Goal: Use online tool/utility: Use online tool/utility

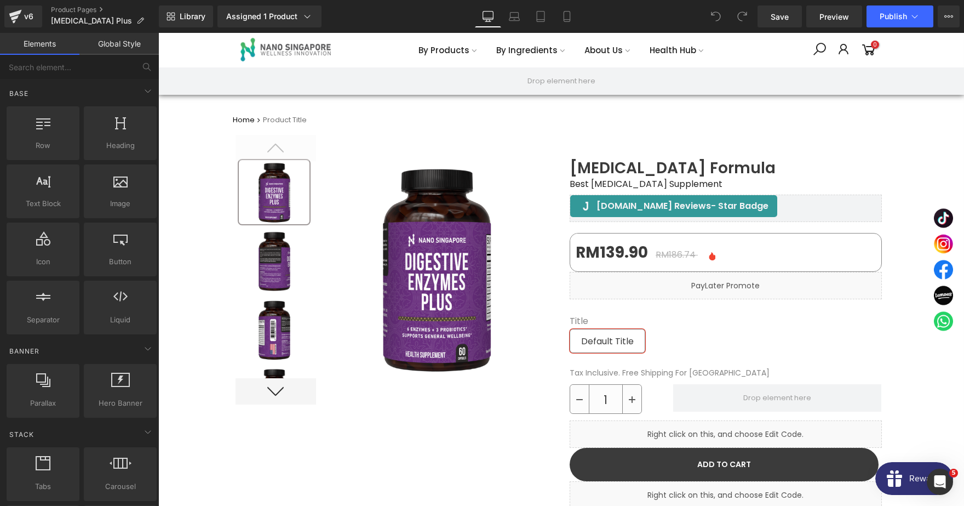
scroll to position [289, 0]
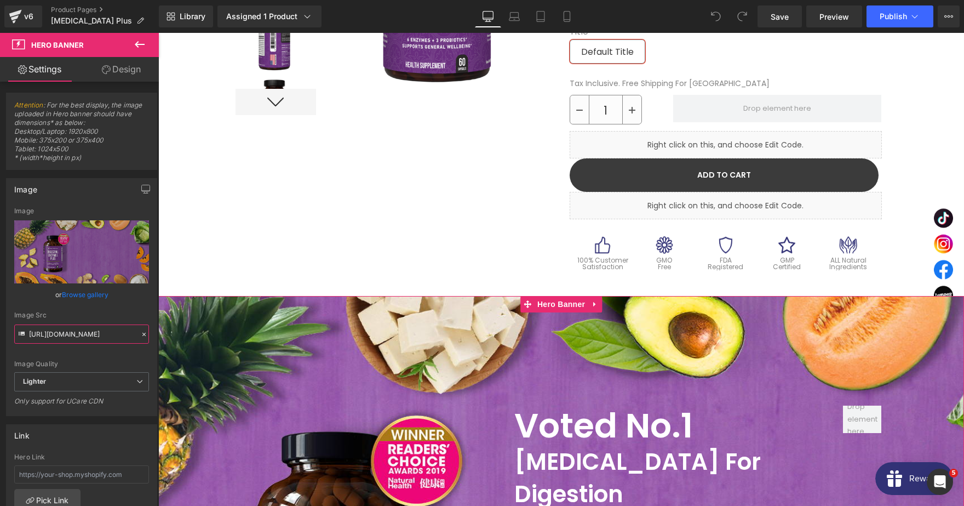
click at [73, 327] on input "[URL][DOMAIN_NAME]" at bounding box center [81, 333] width 135 height 19
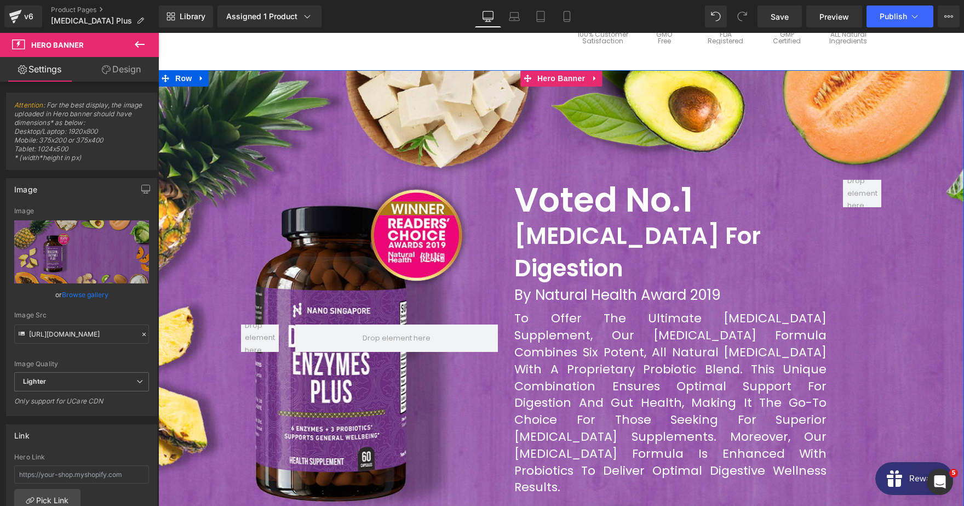
scroll to position [520, 0]
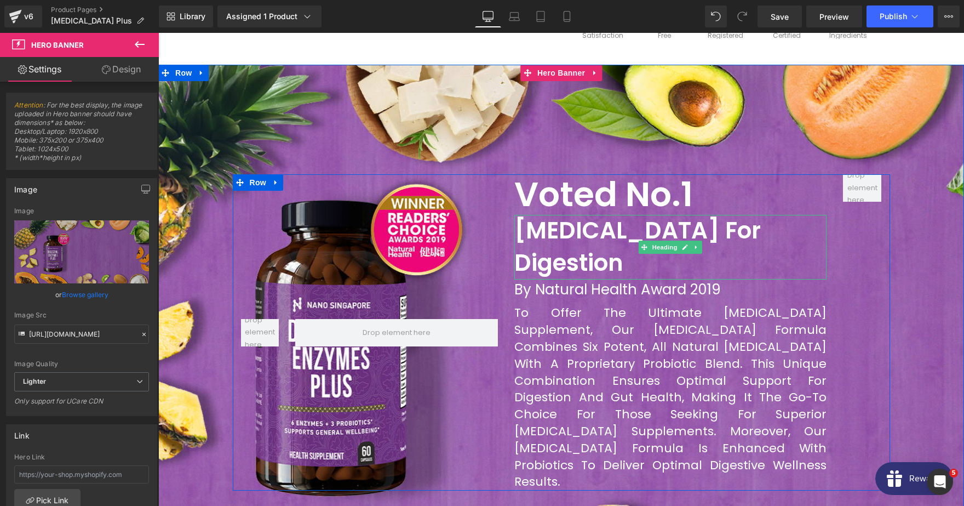
click at [556, 240] on h3 "[MEDICAL_DATA] For Digestion" at bounding box center [670, 247] width 312 height 65
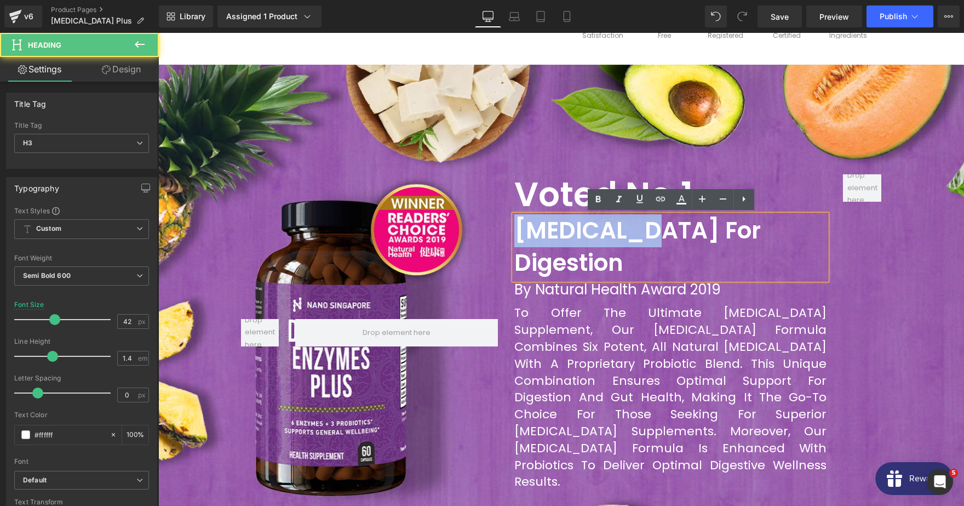
click at [556, 240] on h3 "[MEDICAL_DATA] For Digestion" at bounding box center [670, 247] width 312 height 65
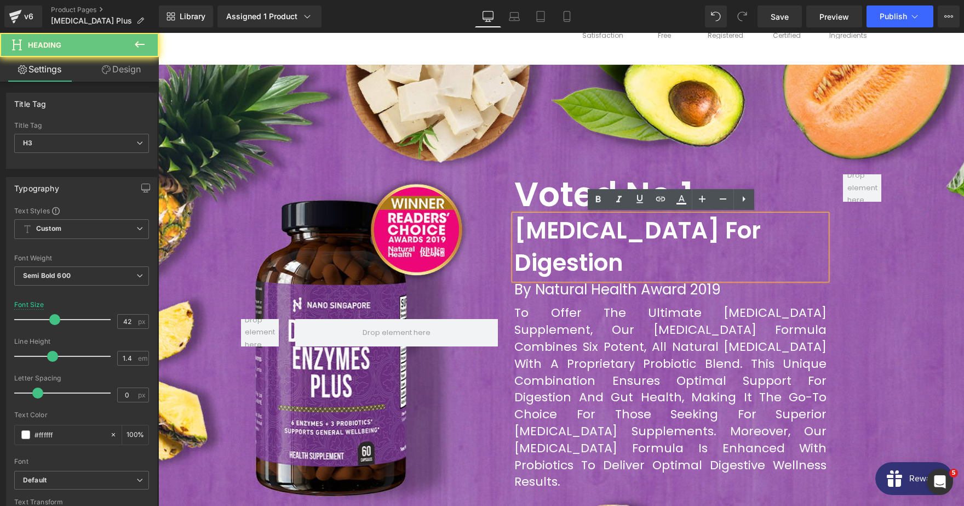
click at [556, 240] on h3 "[MEDICAL_DATA] For Digestion" at bounding box center [670, 247] width 312 height 65
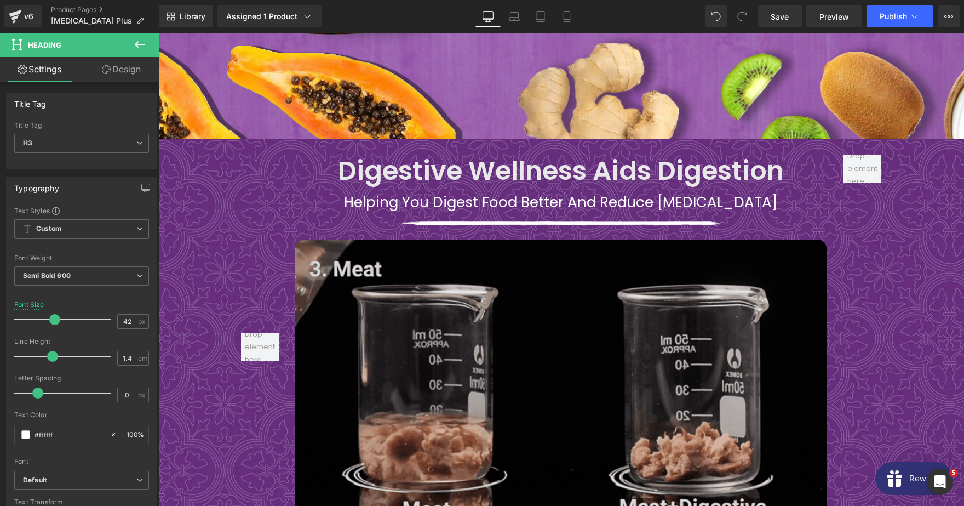
scroll to position [1041, 0]
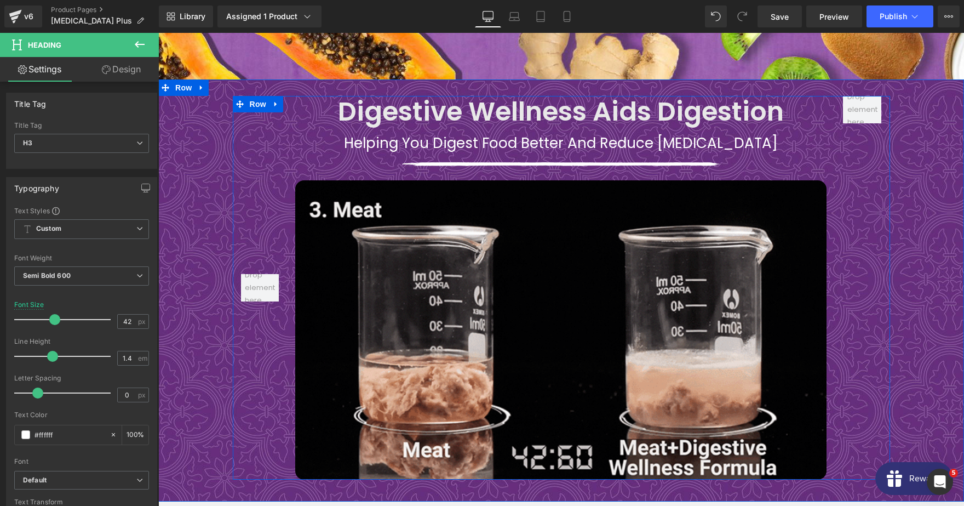
click at [248, 126] on div at bounding box center [260, 287] width 55 height 383
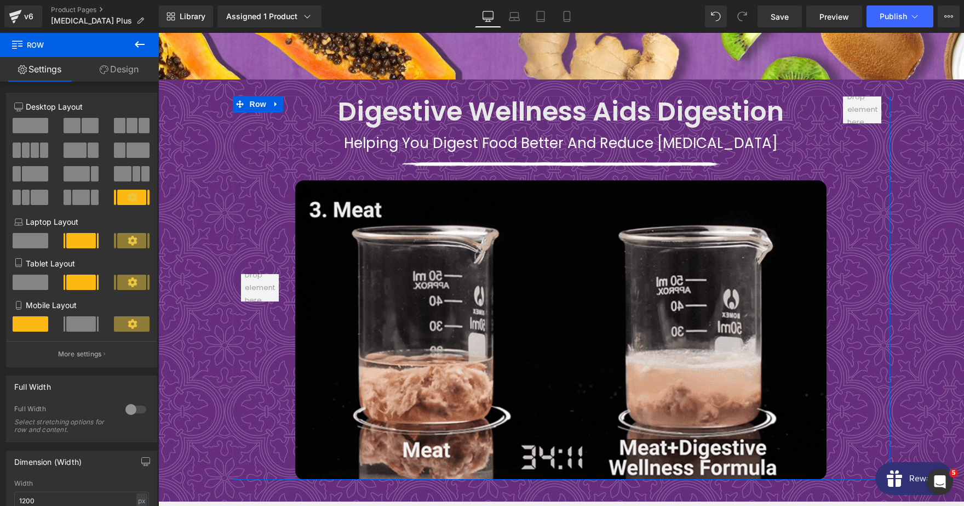
click at [120, 68] on link "Design" at bounding box center [118, 69] width 79 height 25
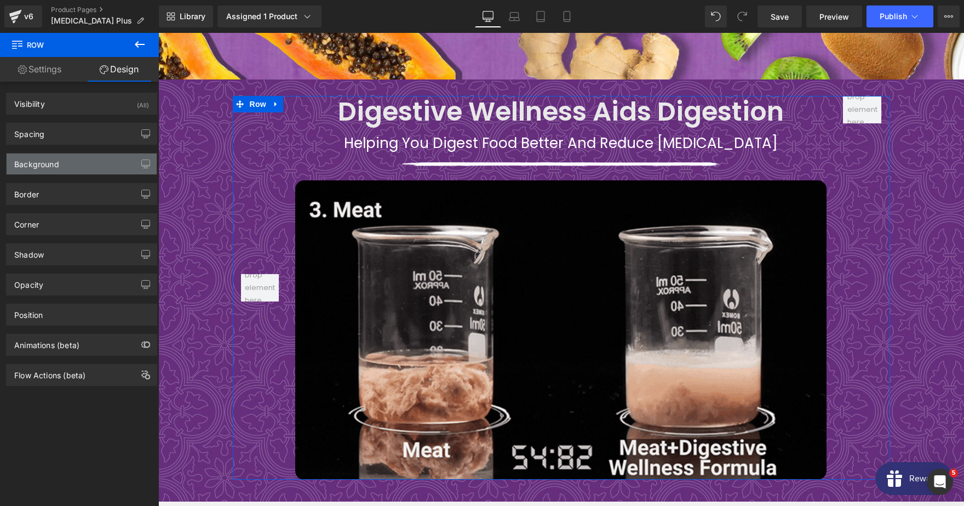
click at [85, 156] on div "Background" at bounding box center [82, 163] width 150 height 21
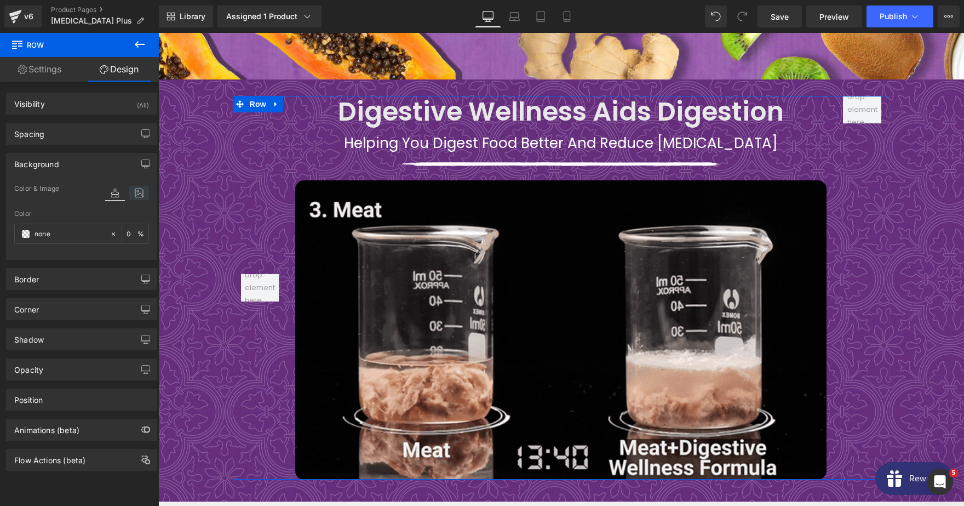
click at [135, 197] on icon at bounding box center [139, 193] width 20 height 14
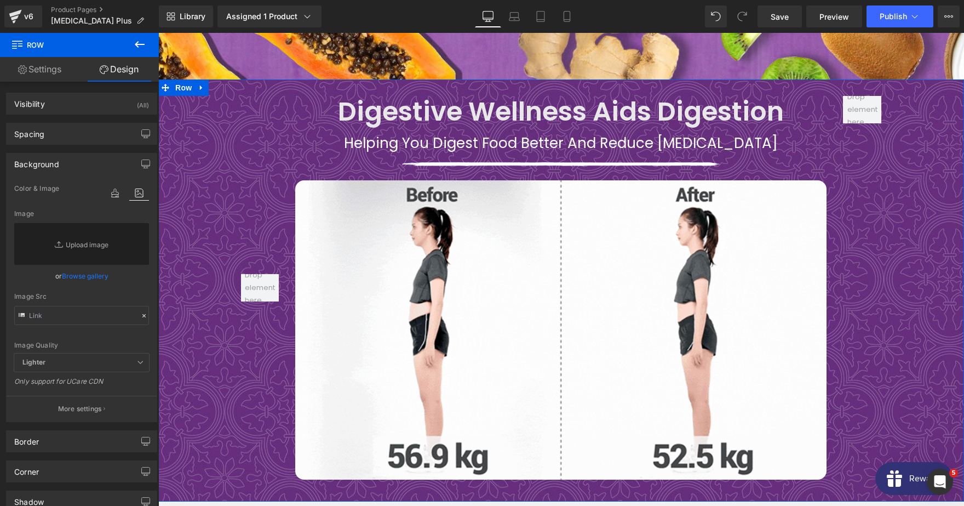
click at [228, 146] on div "Digestive Wellness Aids Digestion Heading Helping you digest food better and re…" at bounding box center [561, 287] width 806 height 383
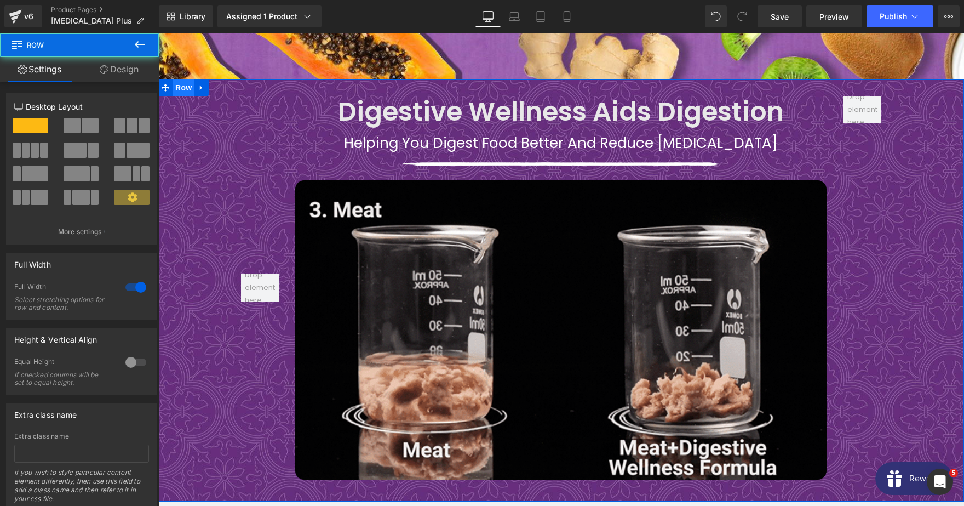
click at [182, 79] on span "Row" at bounding box center [184, 87] width 22 height 16
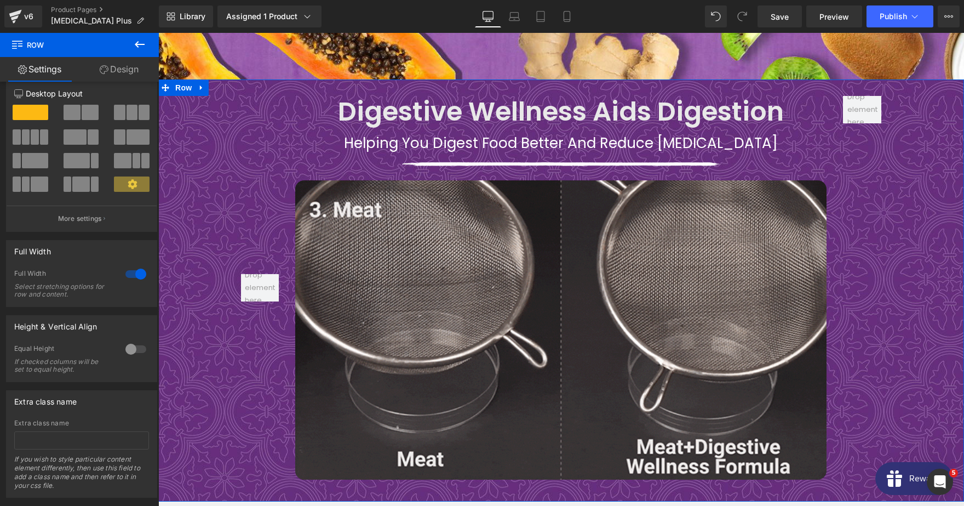
scroll to position [24, 0]
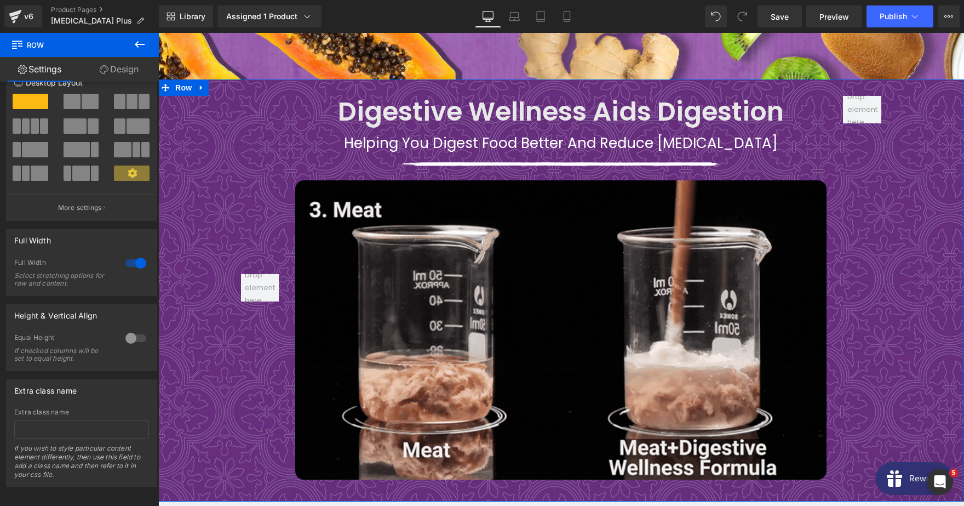
click at [120, 72] on link "Design" at bounding box center [118, 69] width 79 height 25
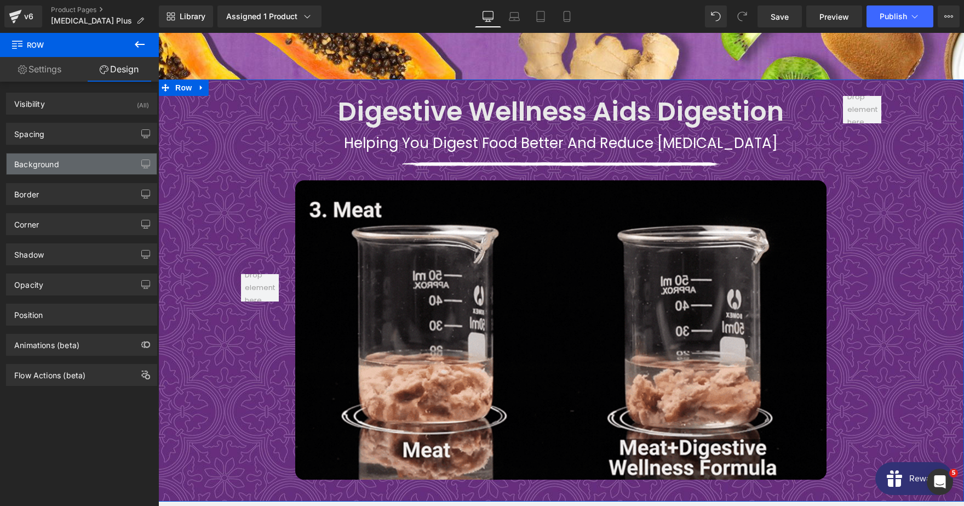
click at [76, 156] on div "Background" at bounding box center [82, 163] width 150 height 21
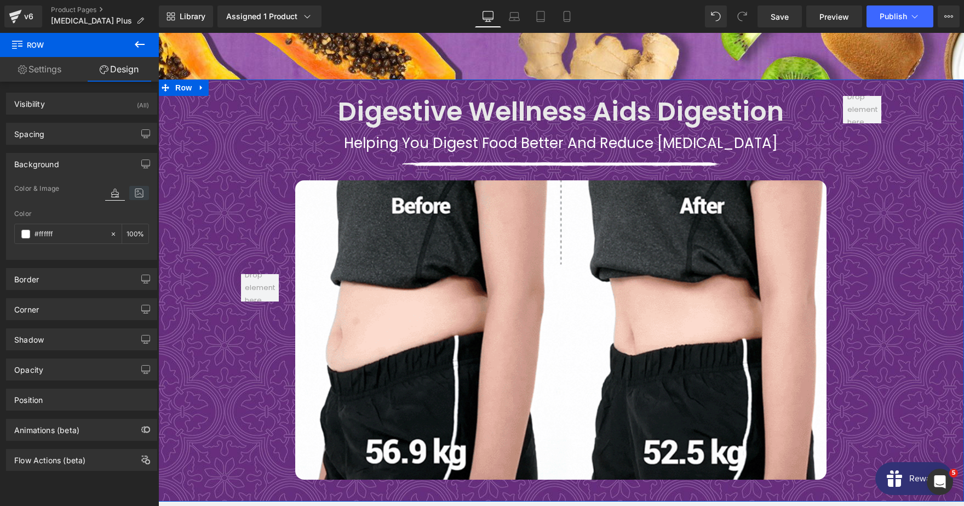
click at [137, 191] on icon at bounding box center [139, 193] width 20 height 14
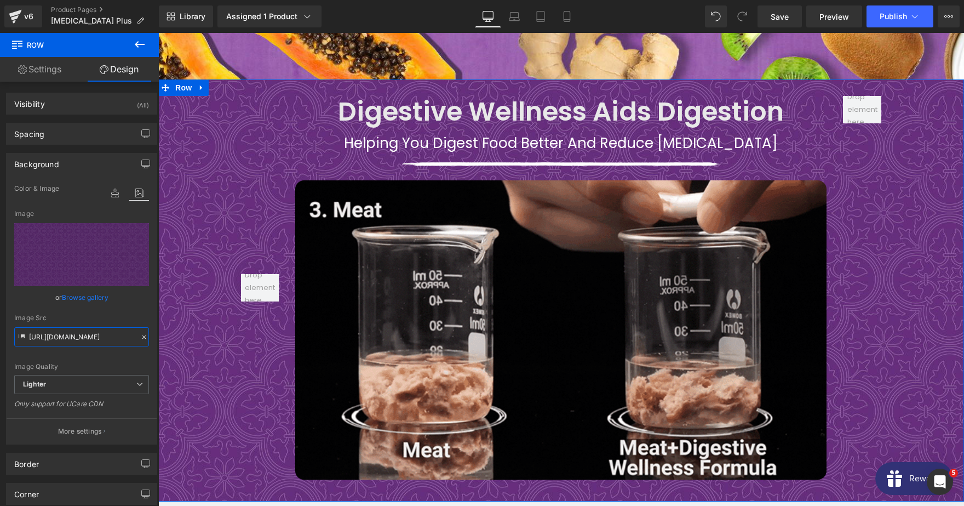
click at [71, 332] on input "[URL][DOMAIN_NAME]" at bounding box center [81, 336] width 135 height 19
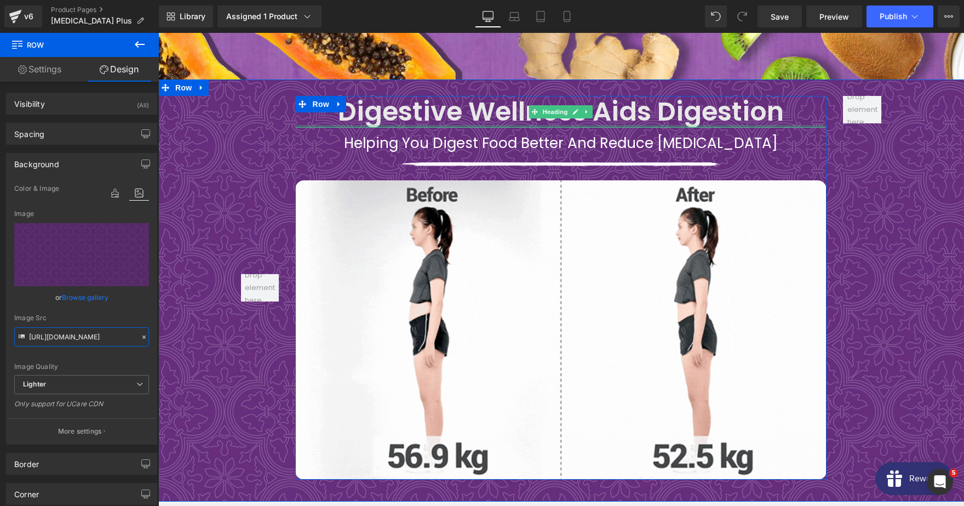
click at [600, 125] on div at bounding box center [560, 126] width 531 height 3
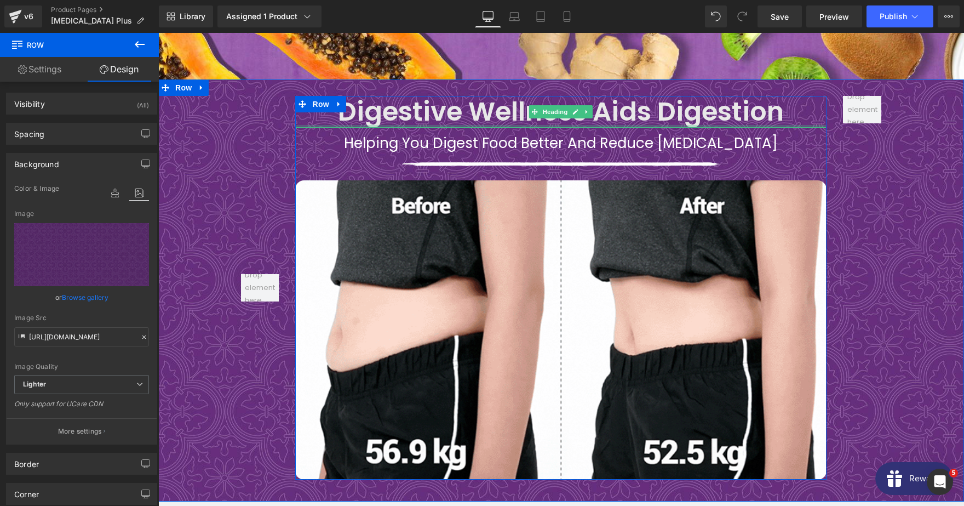
click at [600, 107] on h2 "Digestive Wellness Aids Digestion" at bounding box center [560, 112] width 531 height 32
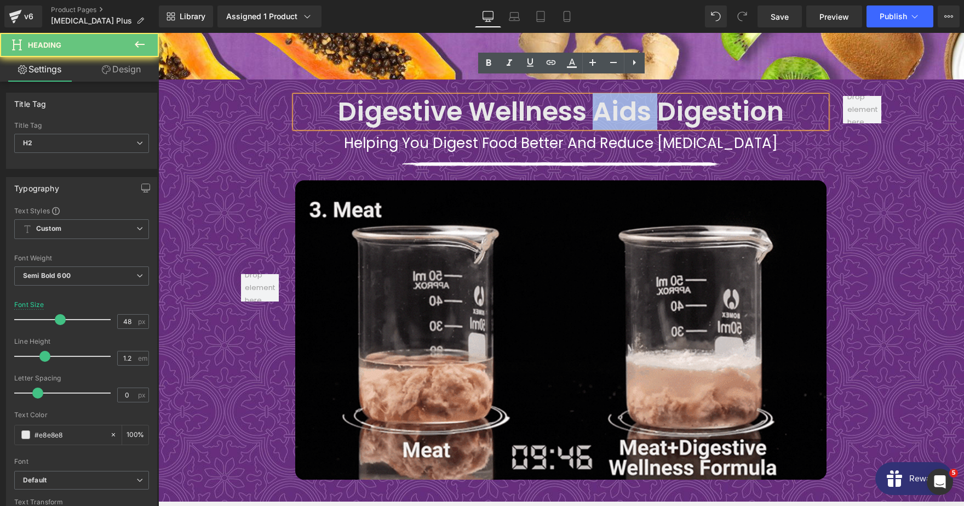
click at [643, 96] on h2 "Digestive Wellness Aids Digestion" at bounding box center [560, 112] width 531 height 32
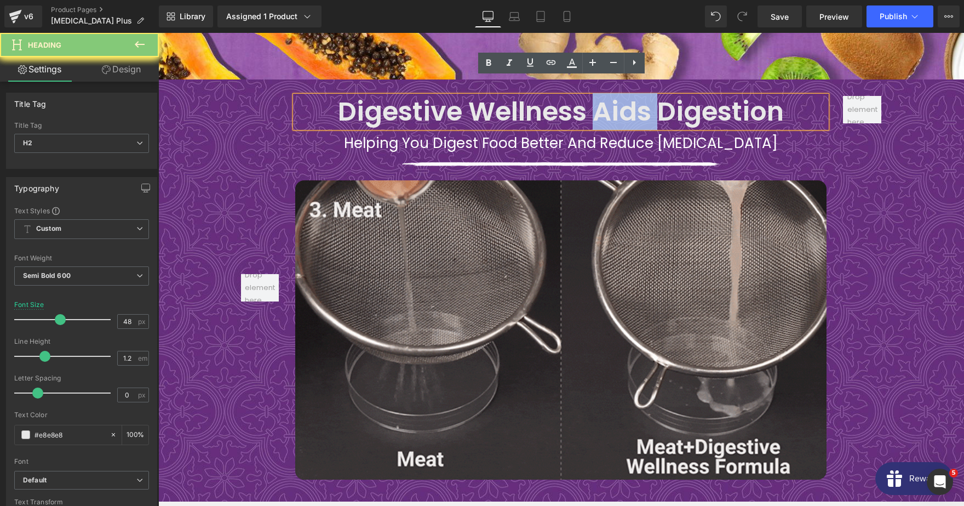
click at [643, 96] on h2 "Digestive Wellness Aids Digestion" at bounding box center [560, 112] width 531 height 32
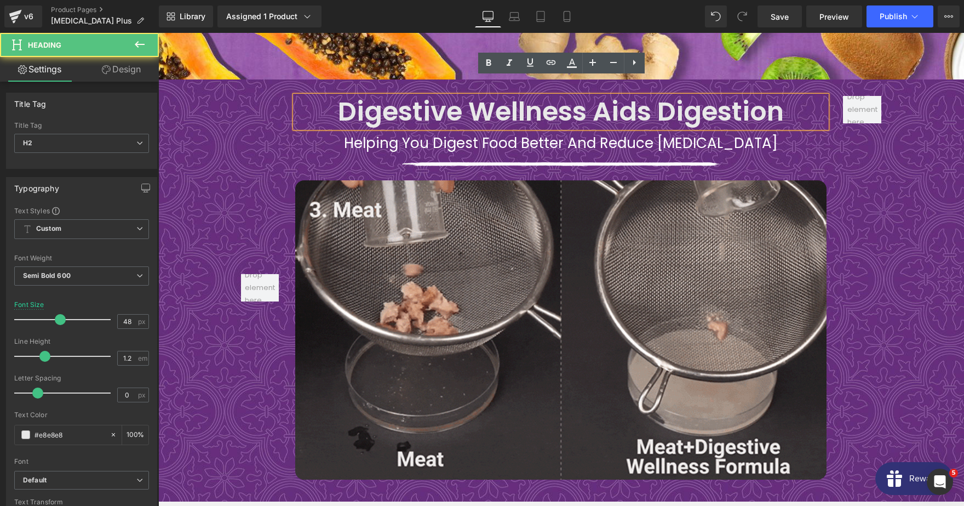
click at [643, 96] on h2 "Digestive Wellness Aids Digestion" at bounding box center [560, 112] width 531 height 32
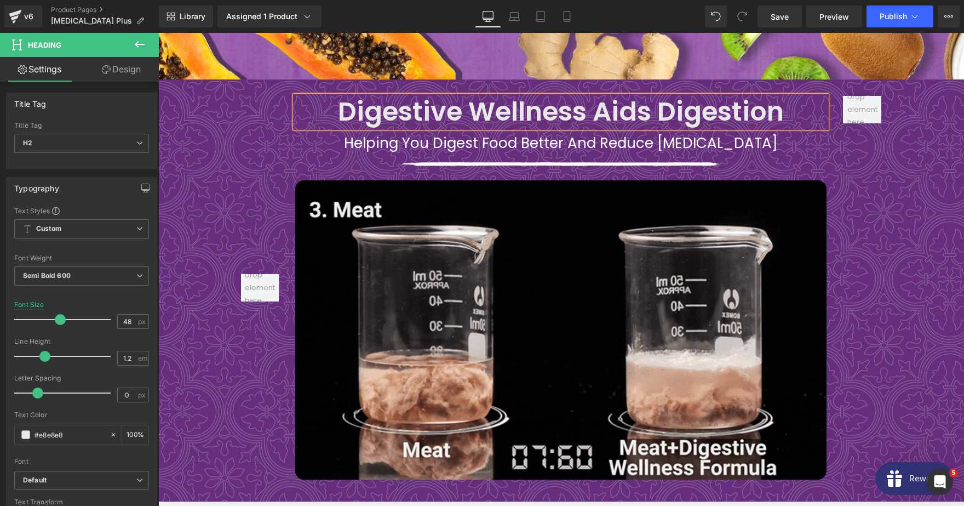
click at [723, 128] on div "Helping you digest food better and reduce [MEDICAL_DATA]" at bounding box center [560, 140] width 531 height 25
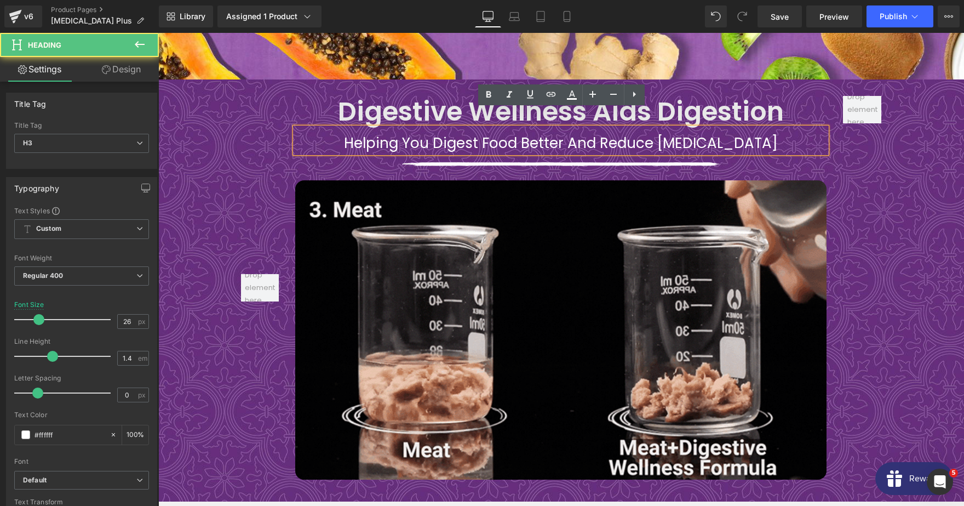
click at [714, 128] on div "Helping you digest food better and reduce [MEDICAL_DATA]" at bounding box center [560, 140] width 531 height 25
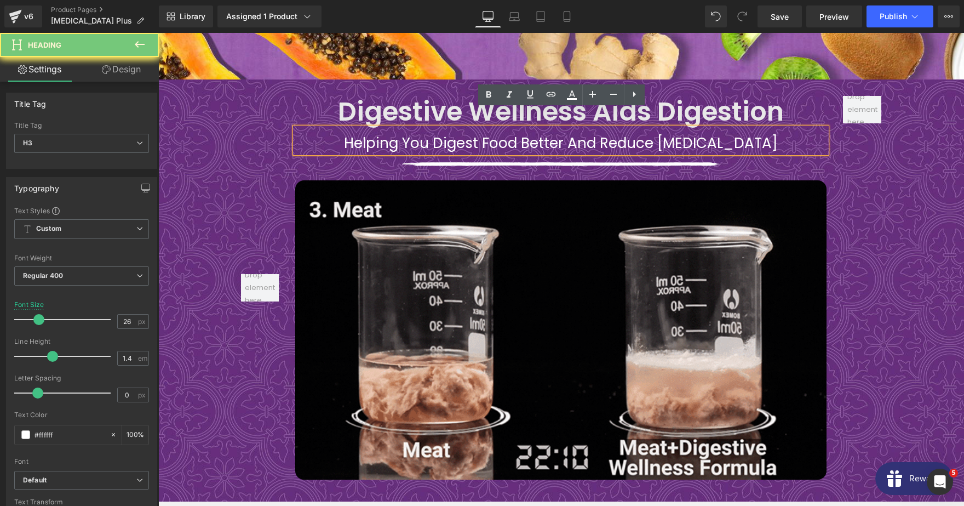
click at [715, 128] on div "Helping you digest food better and reduce [MEDICAL_DATA]" at bounding box center [560, 140] width 531 height 25
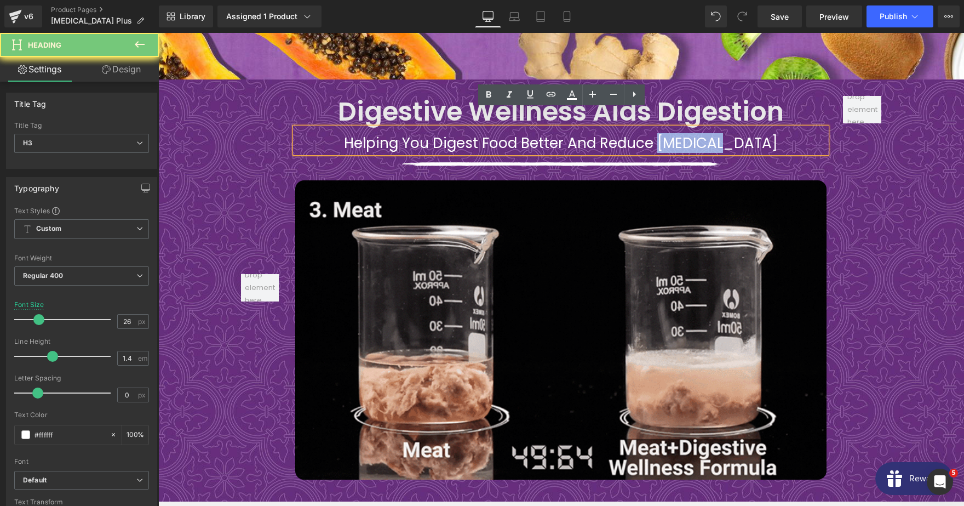
click at [715, 128] on div "Helping you digest food better and reduce [MEDICAL_DATA]" at bounding box center [560, 140] width 531 height 25
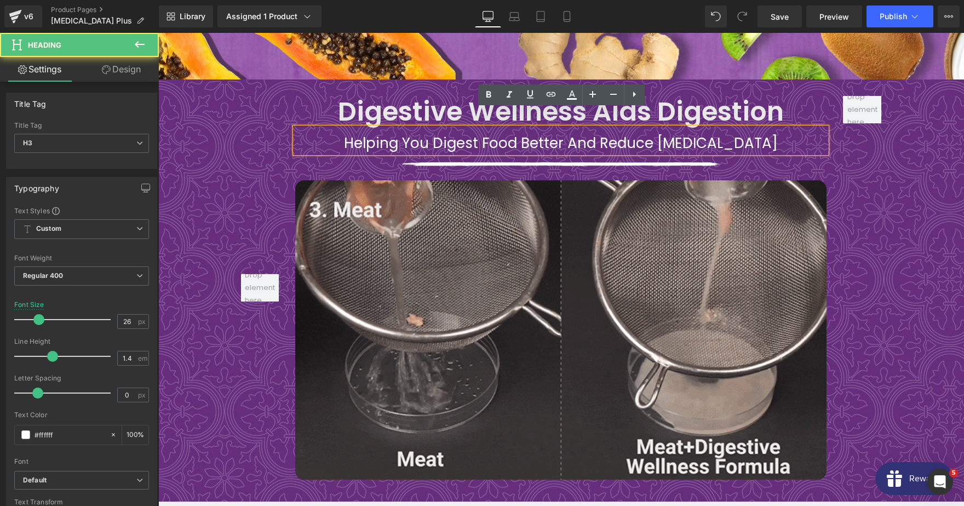
click at [715, 128] on div "Helping you digest food better and reduce [MEDICAL_DATA]" at bounding box center [560, 140] width 531 height 25
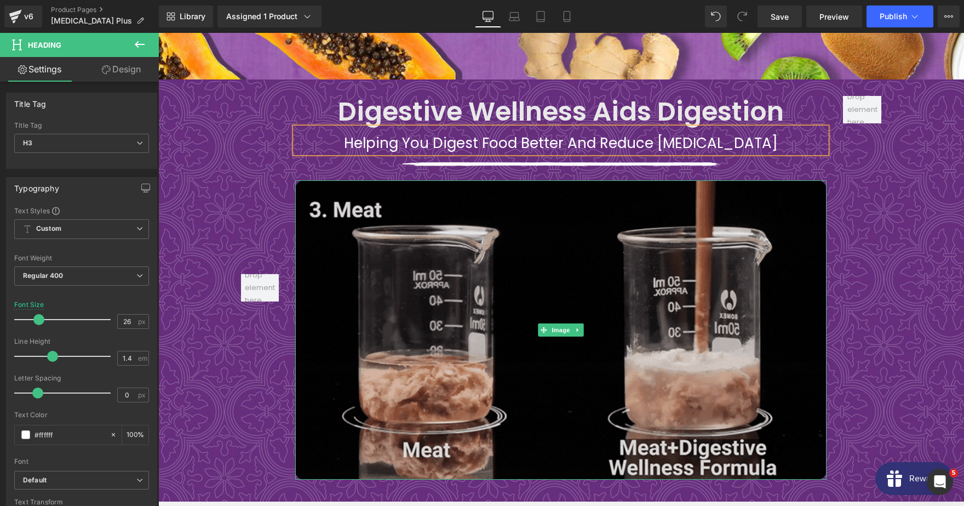
click at [501, 285] on img at bounding box center [560, 329] width 531 height 299
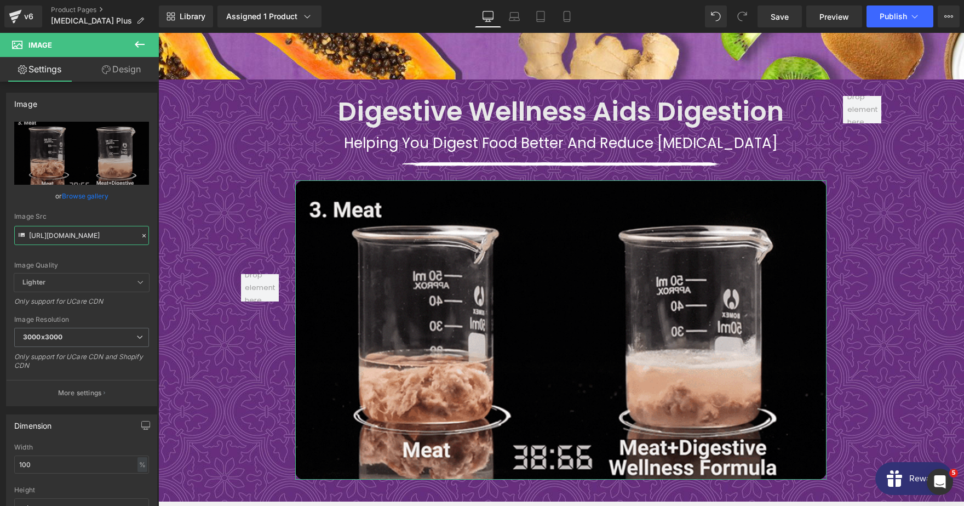
click at [93, 235] on input "[URL][DOMAIN_NAME]" at bounding box center [81, 235] width 135 height 19
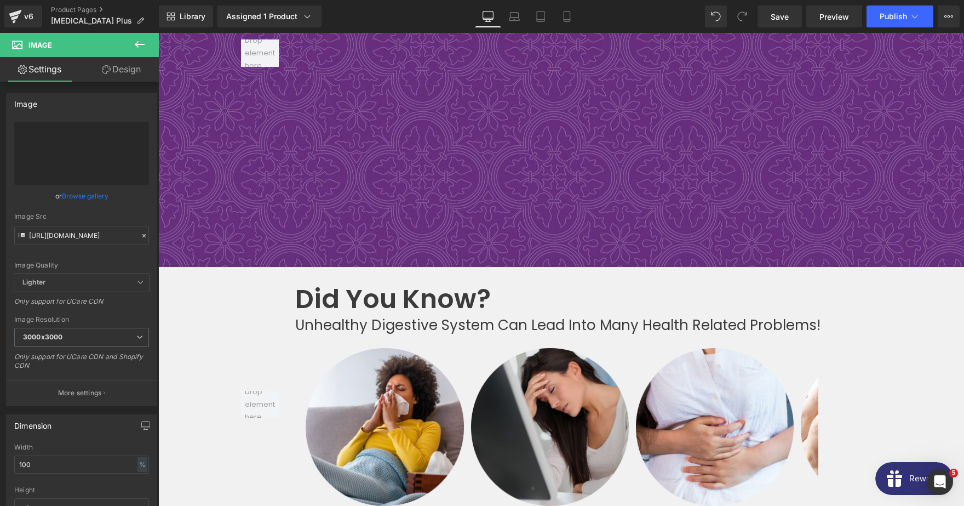
scroll to position [1388, 0]
